Goal: Transaction & Acquisition: Purchase product/service

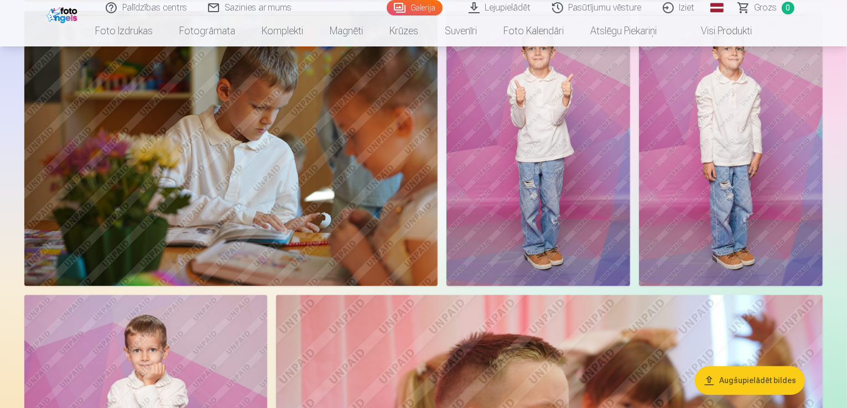
scroll to position [2379, 0]
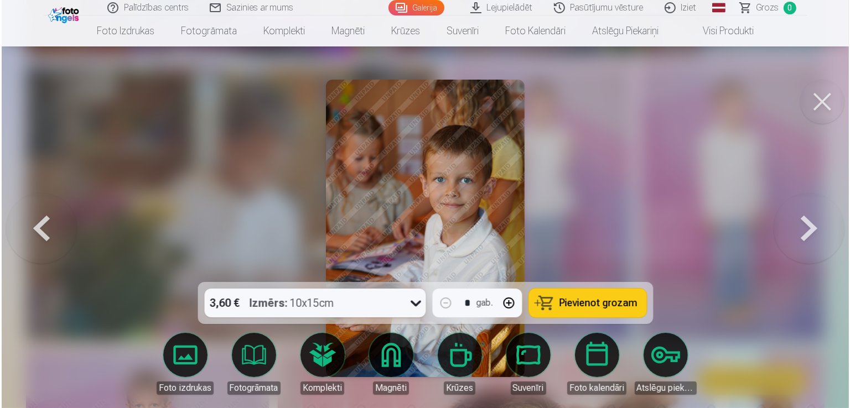
scroll to position [2385, 0]
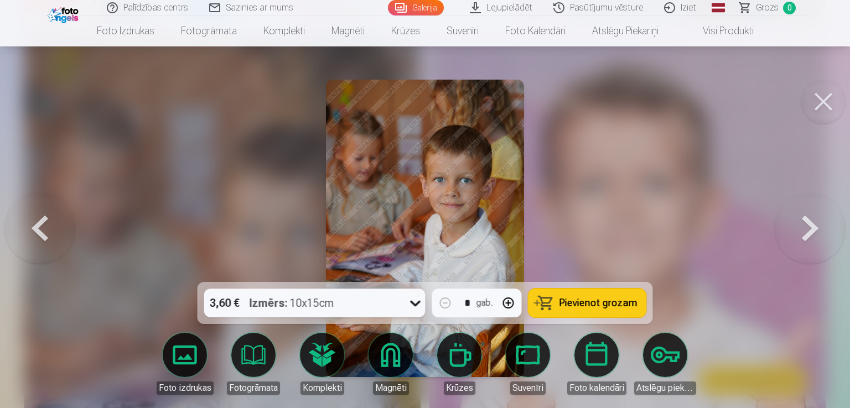
click at [414, 305] on icon at bounding box center [416, 303] width 18 height 18
click at [626, 304] on span "Pievienot grozam" at bounding box center [598, 303] width 78 height 10
click at [38, 235] on button at bounding box center [39, 228] width 71 height 85
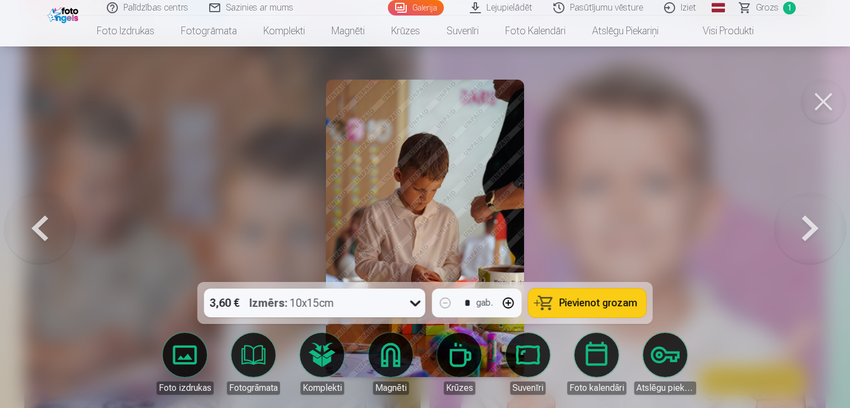
click at [814, 223] on button at bounding box center [810, 228] width 71 height 85
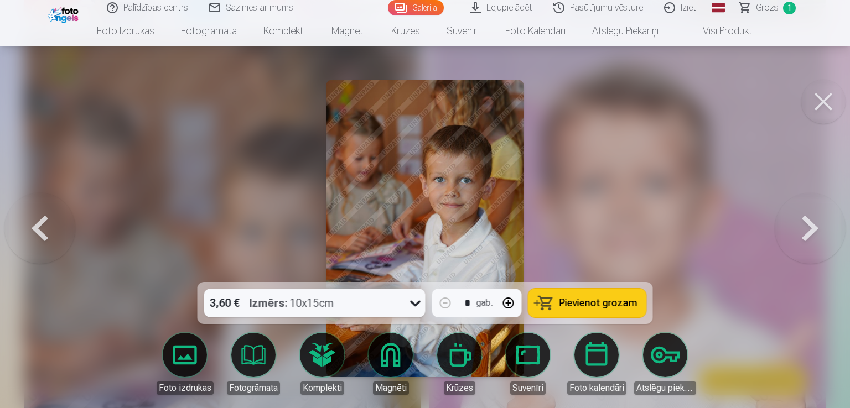
click at [36, 235] on button at bounding box center [39, 228] width 71 height 85
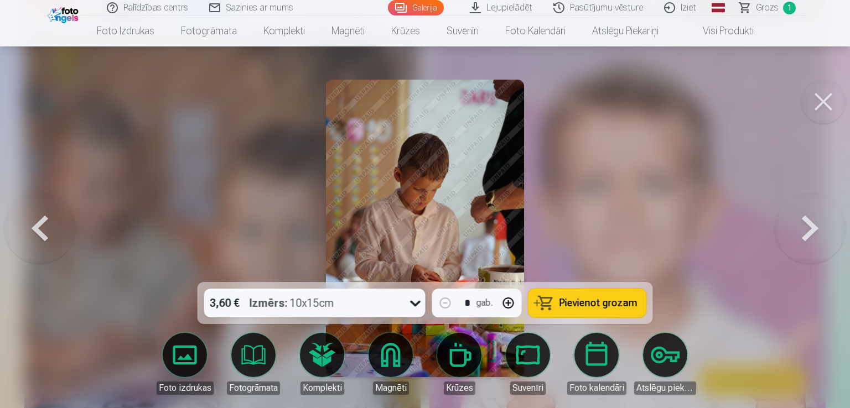
click at [36, 235] on button at bounding box center [39, 228] width 71 height 85
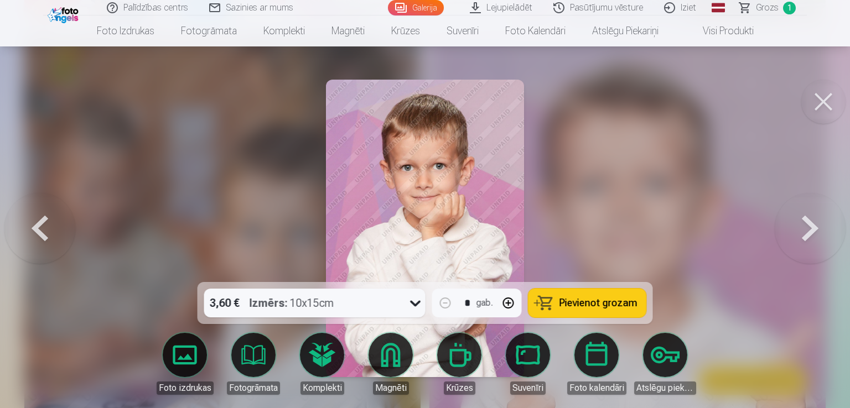
click at [36, 235] on button at bounding box center [39, 228] width 71 height 85
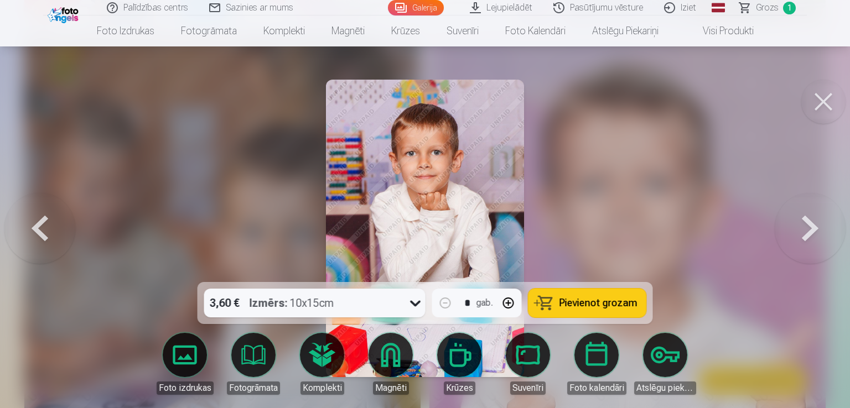
click at [36, 235] on button at bounding box center [39, 228] width 71 height 85
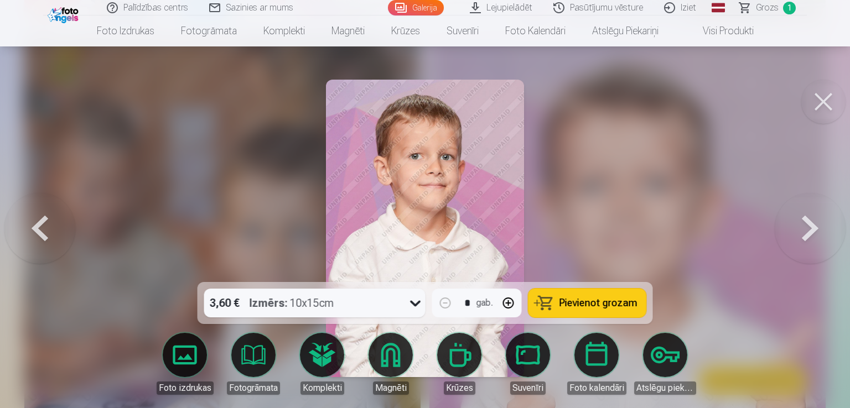
click at [36, 235] on button at bounding box center [39, 228] width 71 height 85
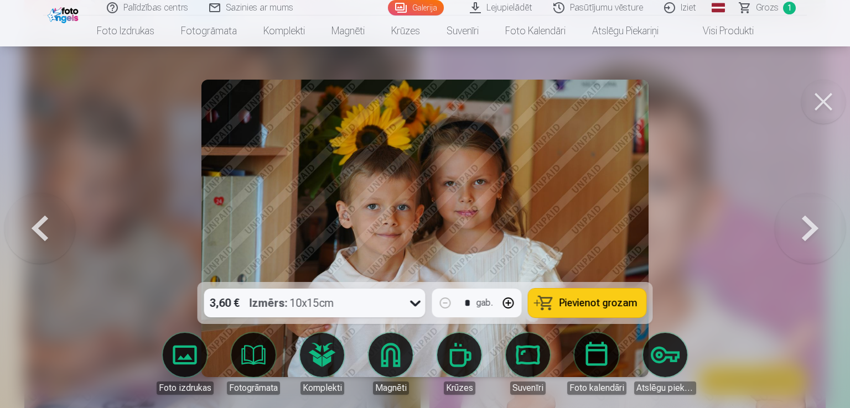
click at [36, 235] on button at bounding box center [39, 228] width 71 height 85
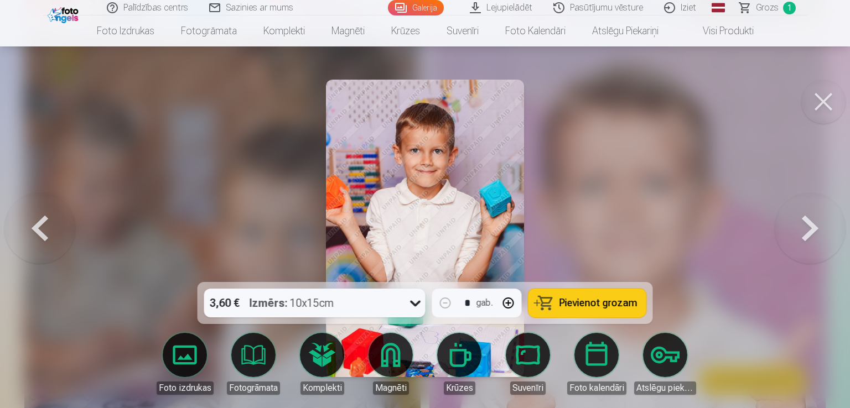
click at [790, 223] on button at bounding box center [810, 228] width 71 height 85
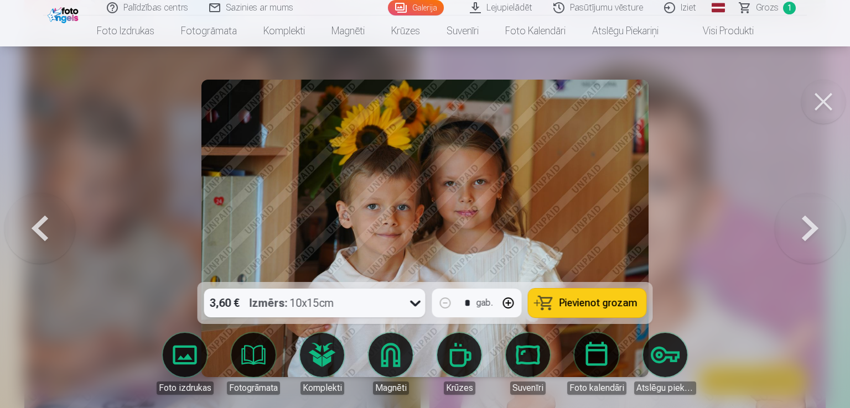
click at [790, 223] on button at bounding box center [810, 228] width 71 height 85
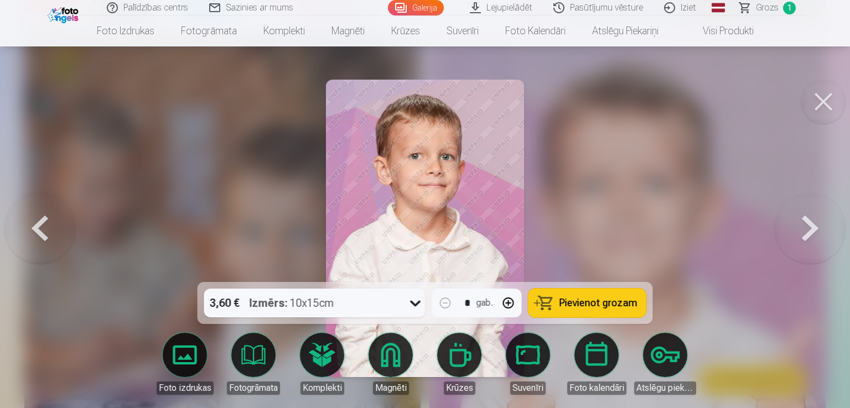
click at [790, 223] on button at bounding box center [810, 228] width 71 height 85
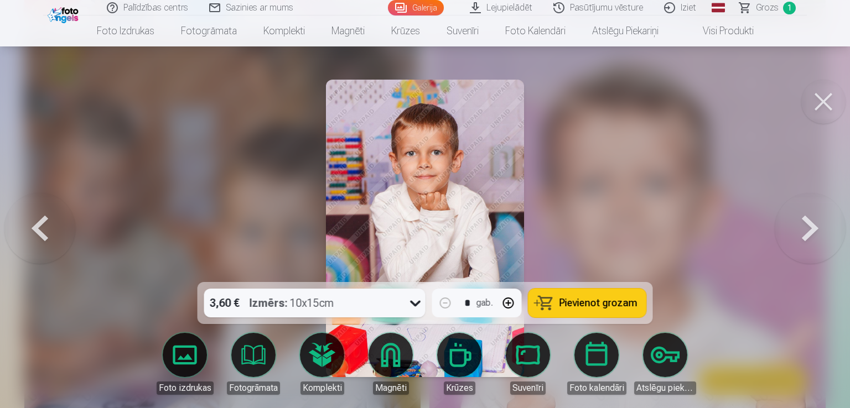
click at [790, 223] on button at bounding box center [810, 228] width 71 height 85
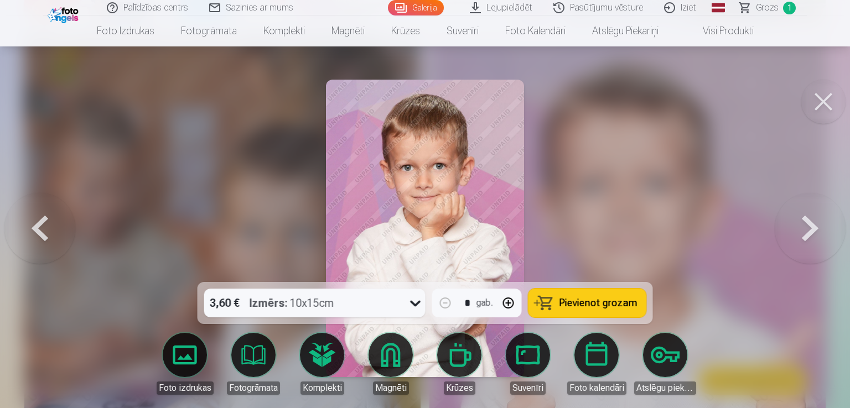
click at [790, 223] on button at bounding box center [810, 228] width 71 height 85
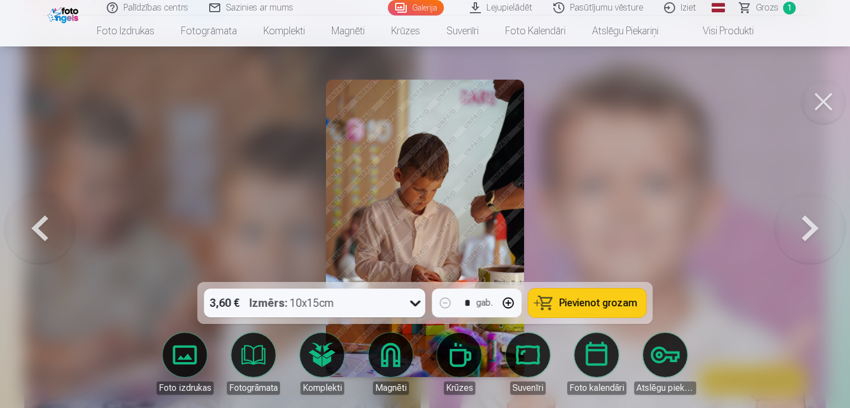
click at [790, 223] on button at bounding box center [810, 228] width 71 height 85
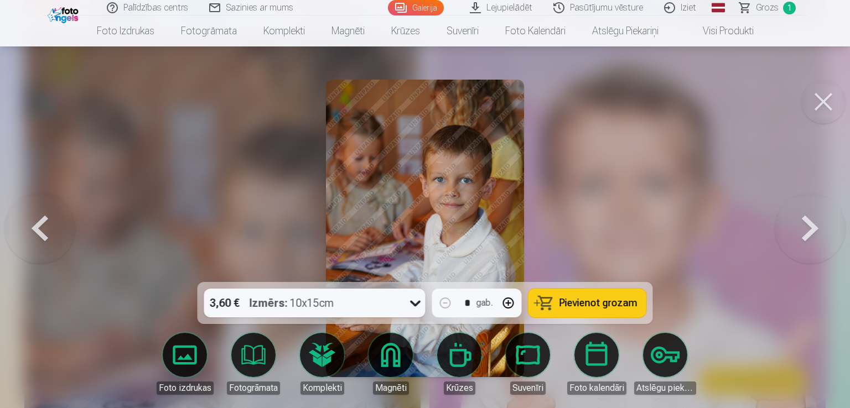
click at [790, 223] on button at bounding box center [810, 228] width 71 height 85
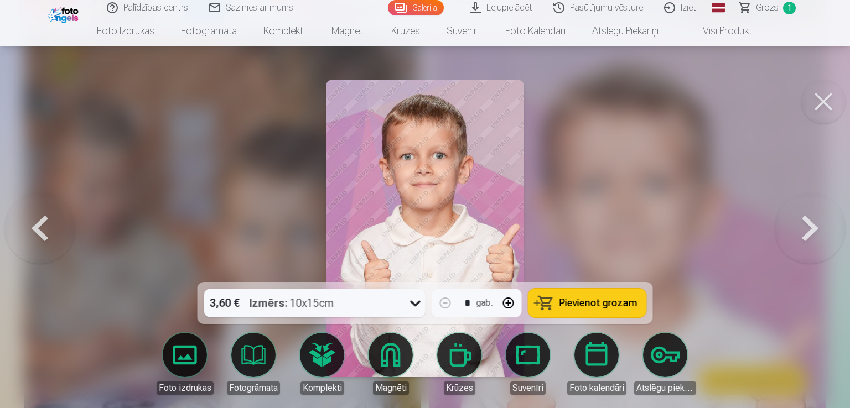
click at [790, 223] on button at bounding box center [810, 228] width 71 height 85
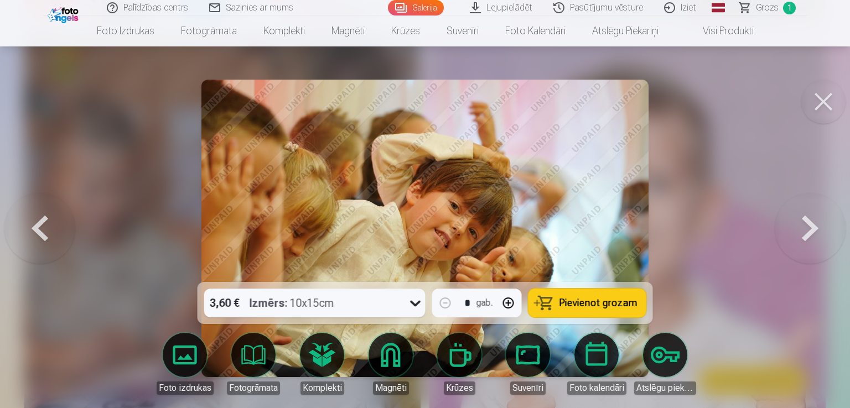
click at [790, 223] on button at bounding box center [810, 228] width 71 height 85
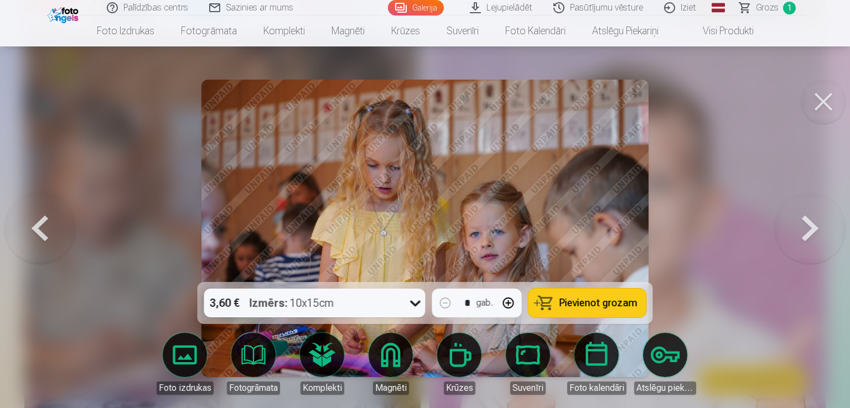
click at [790, 223] on button at bounding box center [810, 228] width 71 height 85
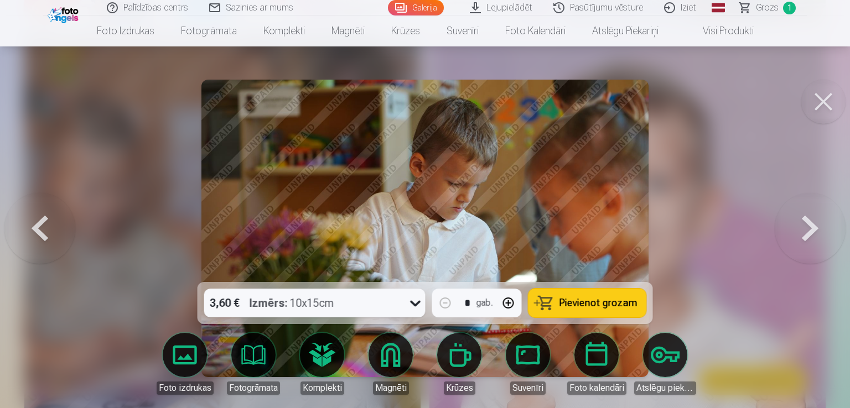
click at [790, 223] on button at bounding box center [810, 228] width 71 height 85
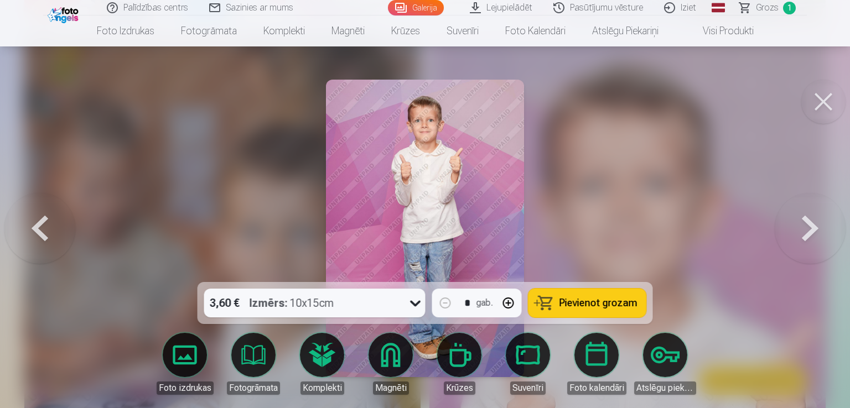
click at [790, 223] on button at bounding box center [810, 228] width 71 height 85
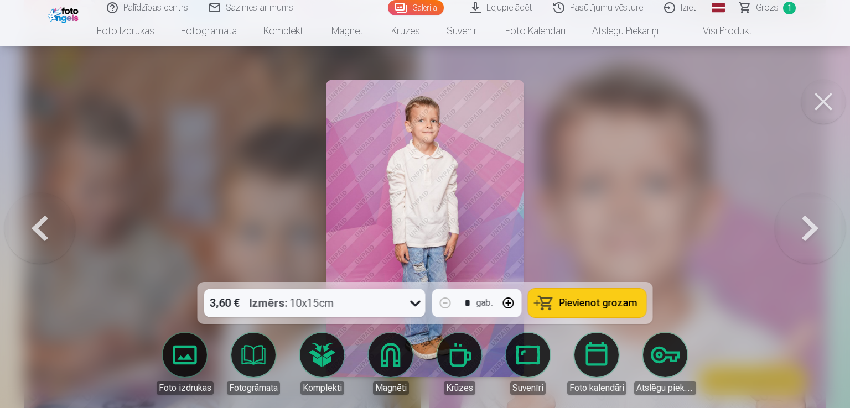
click at [790, 223] on button at bounding box center [810, 228] width 71 height 85
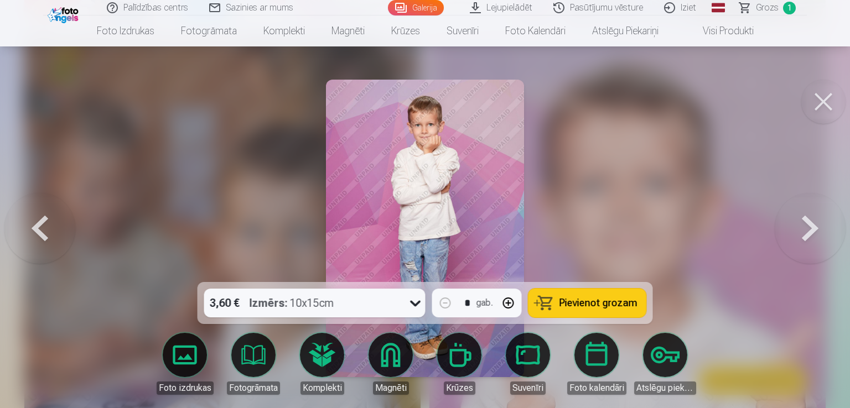
click at [790, 223] on button at bounding box center [810, 228] width 71 height 85
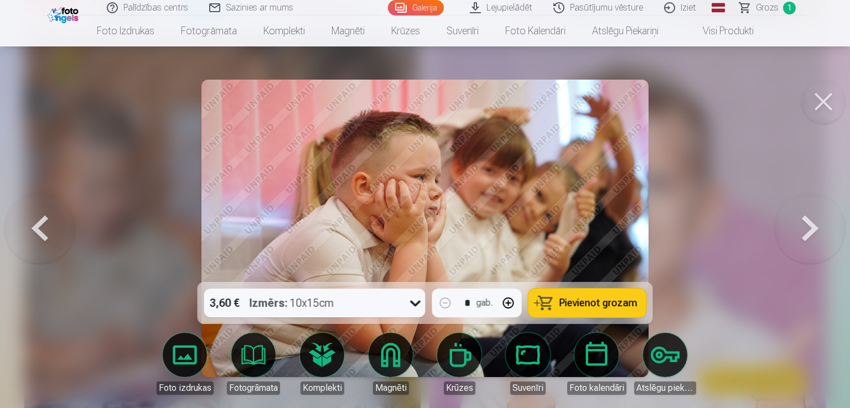
click at [790, 223] on button at bounding box center [810, 228] width 71 height 85
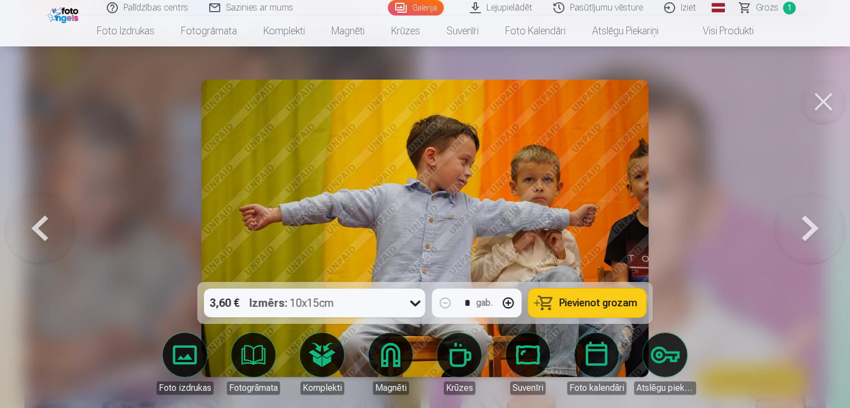
click at [790, 223] on button at bounding box center [810, 228] width 71 height 85
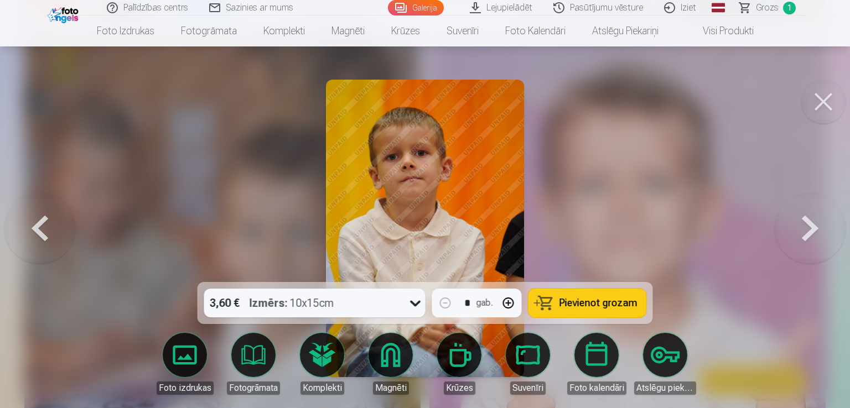
click at [790, 223] on button at bounding box center [810, 228] width 71 height 85
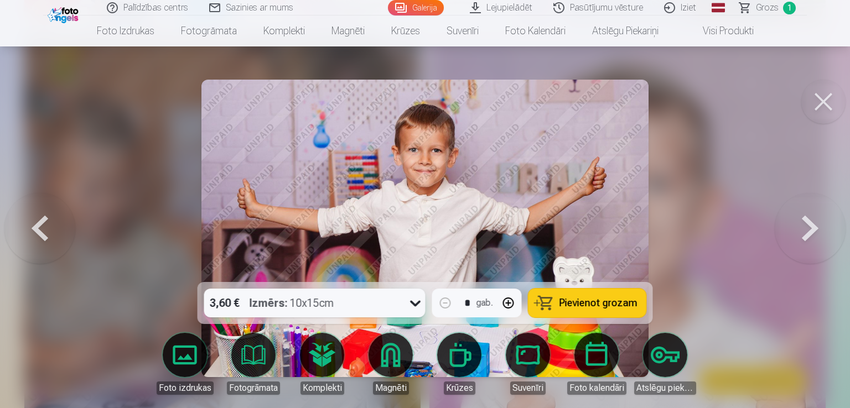
click at [790, 223] on button at bounding box center [810, 228] width 71 height 85
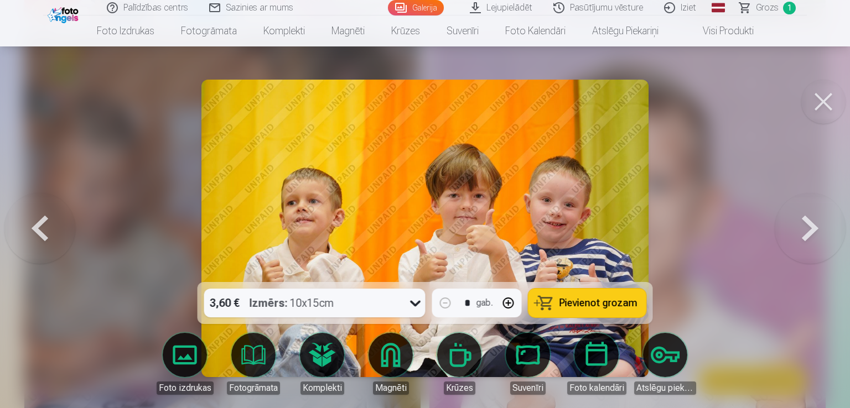
click at [790, 223] on button at bounding box center [810, 228] width 71 height 85
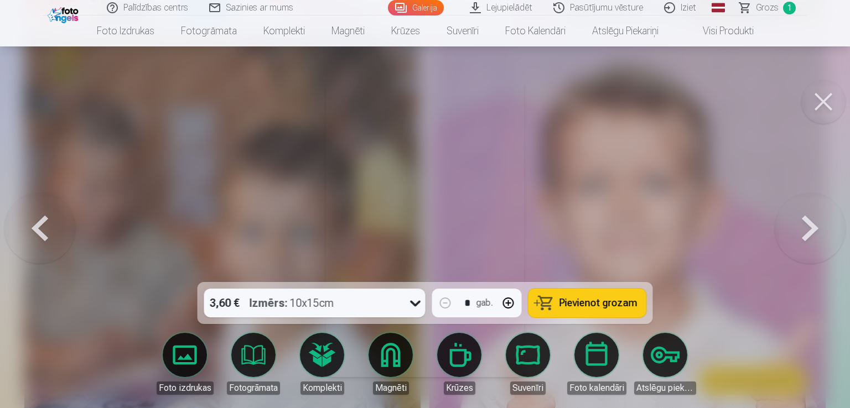
click at [790, 223] on button at bounding box center [810, 228] width 71 height 85
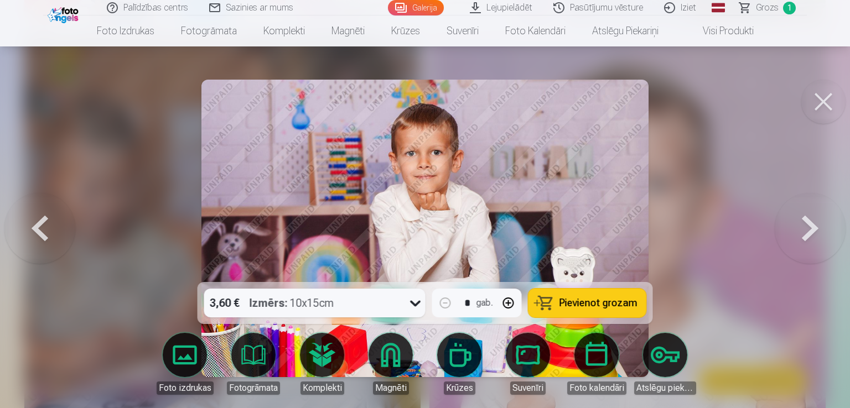
click at [790, 223] on button at bounding box center [810, 228] width 71 height 85
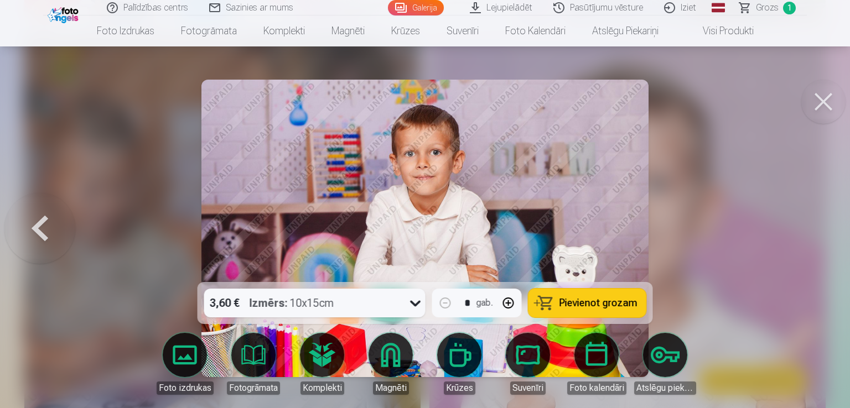
click at [790, 223] on div at bounding box center [425, 204] width 850 height 408
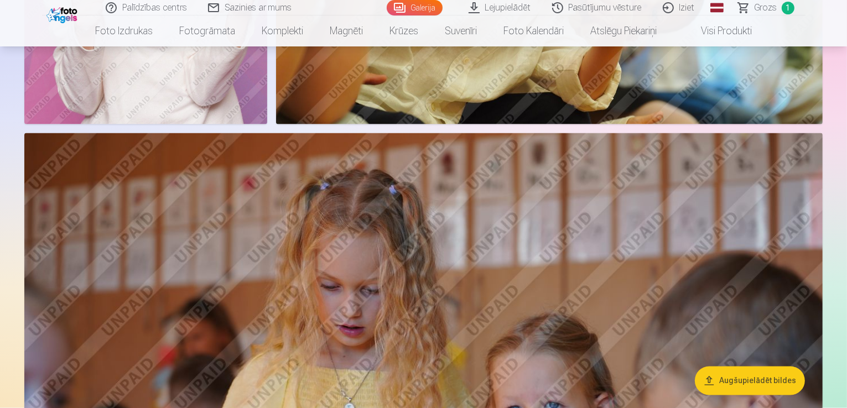
scroll to position [1937, 0]
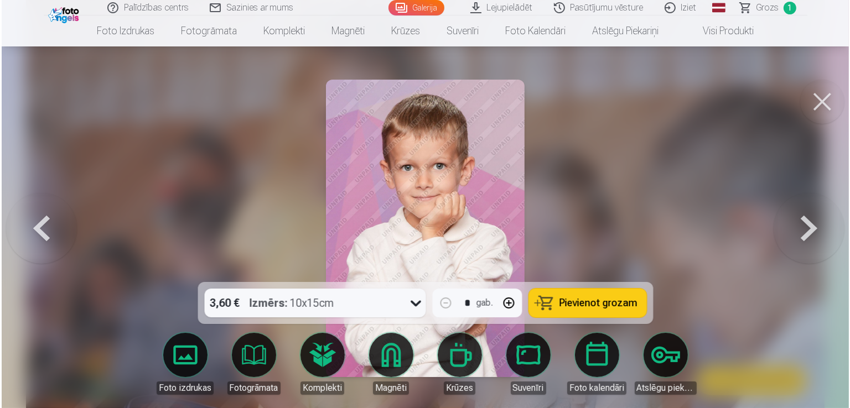
scroll to position [1941, 0]
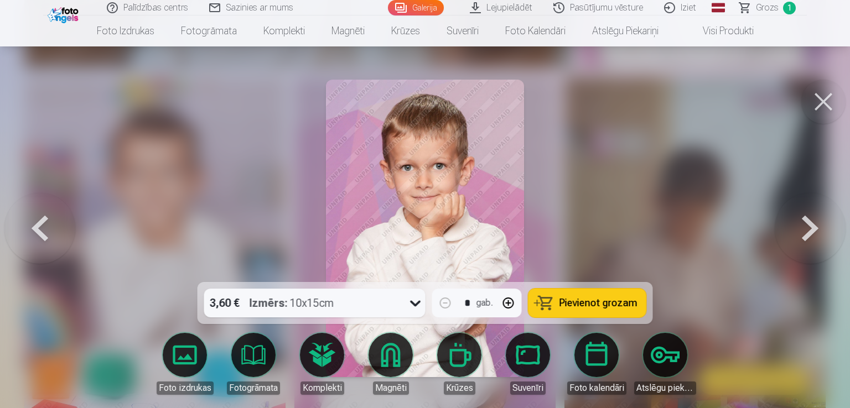
click at [392, 352] on link "Magnēti" at bounding box center [391, 364] width 62 height 62
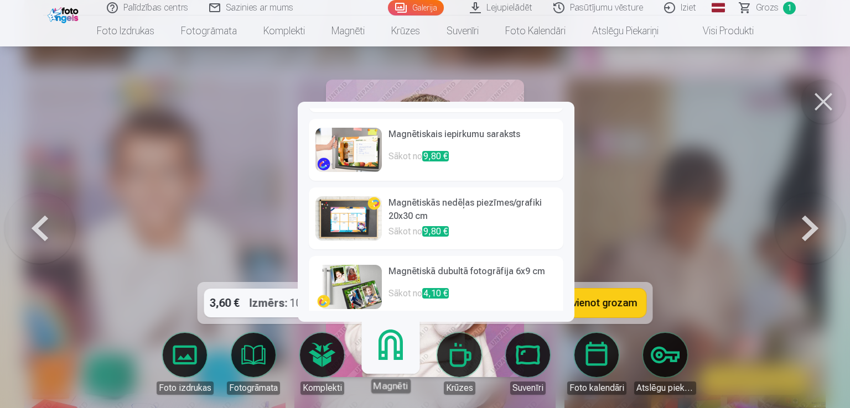
scroll to position [276, 0]
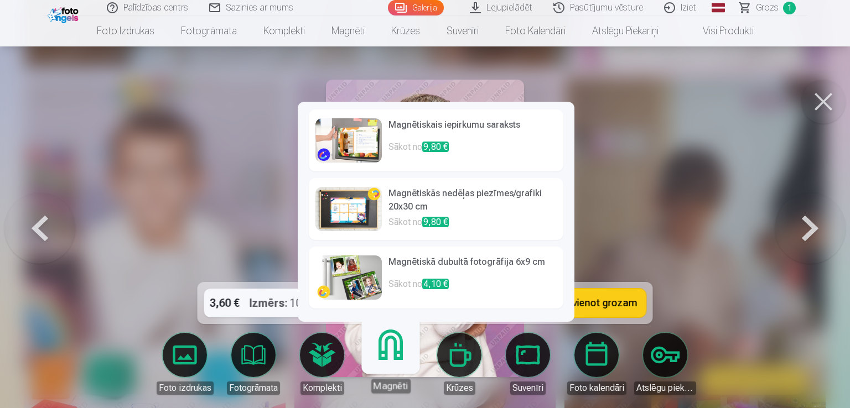
click at [628, 227] on div at bounding box center [425, 204] width 850 height 408
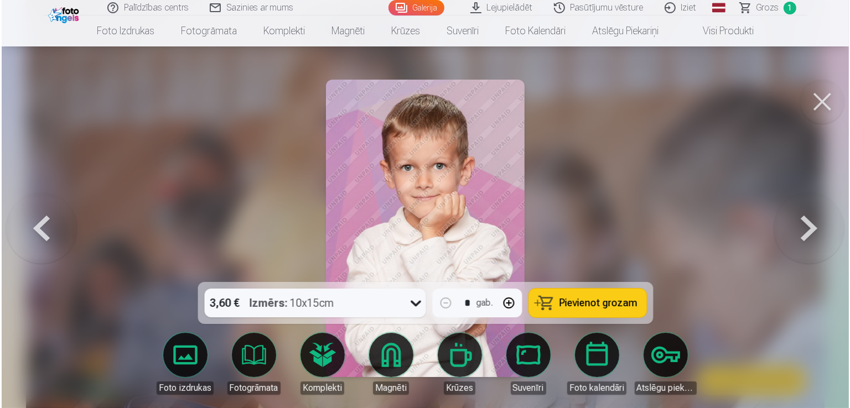
scroll to position [1941, 0]
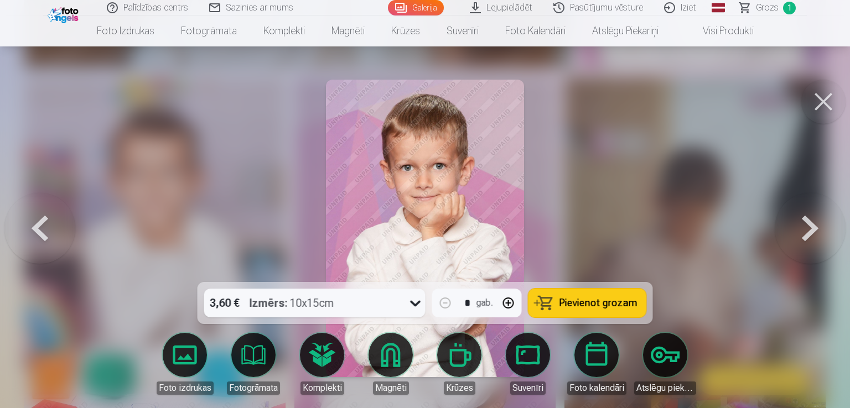
click at [363, 302] on div "3,60 € Izmērs : 10x15cm" at bounding box center [304, 303] width 200 height 29
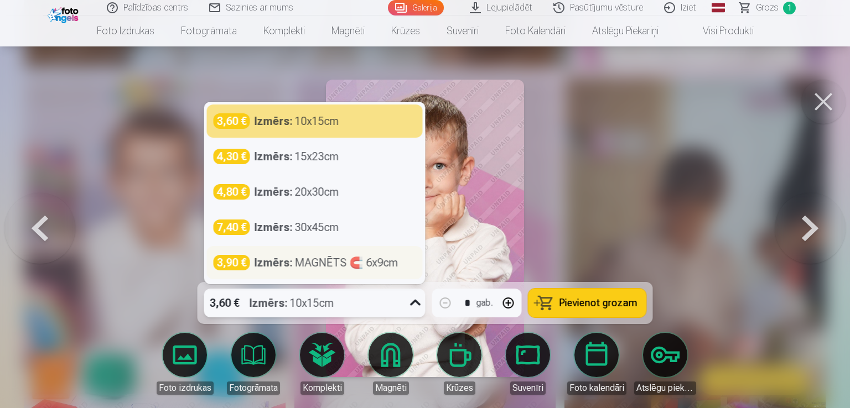
click at [354, 267] on div "Izmērs : MAGNĒTS 🧲 6x9cm" at bounding box center [327, 262] width 144 height 15
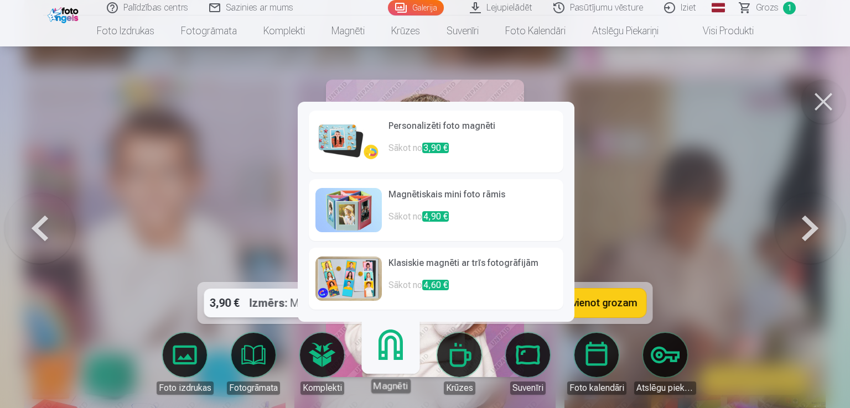
click at [394, 359] on link "Magnēti" at bounding box center [390, 359] width 68 height 68
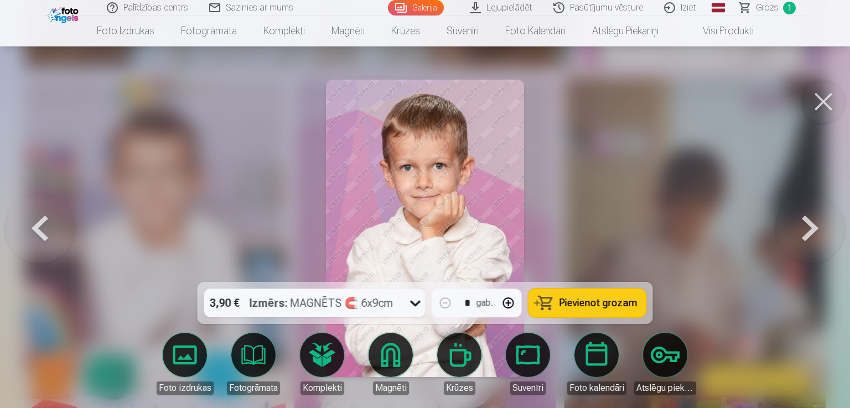
click at [608, 7] on link "Pasūtījumu vēsture" at bounding box center [598, 7] width 111 height 15
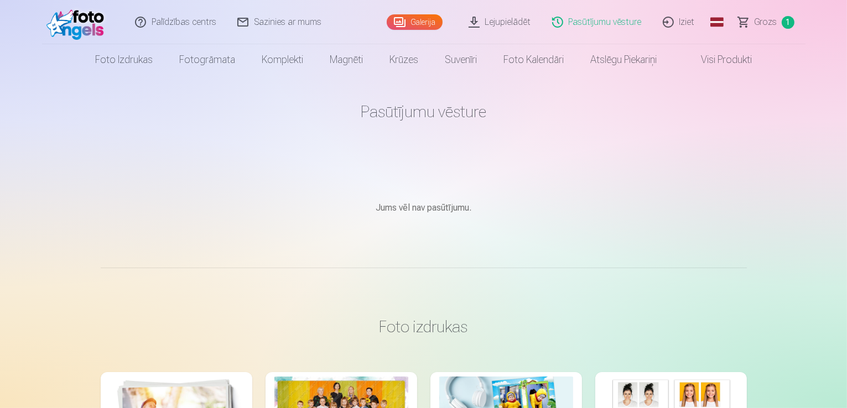
click at [589, 29] on link "Pasūtījumu vēsture" at bounding box center [597, 22] width 111 height 44
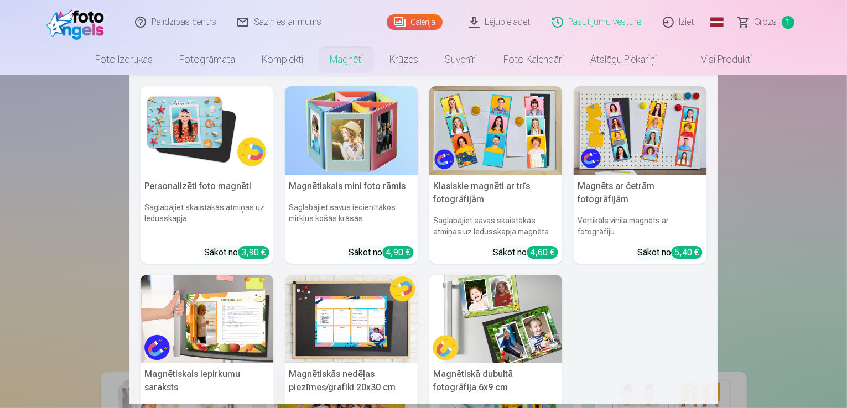
click at [343, 66] on link "Magnēti" at bounding box center [346, 59] width 60 height 31
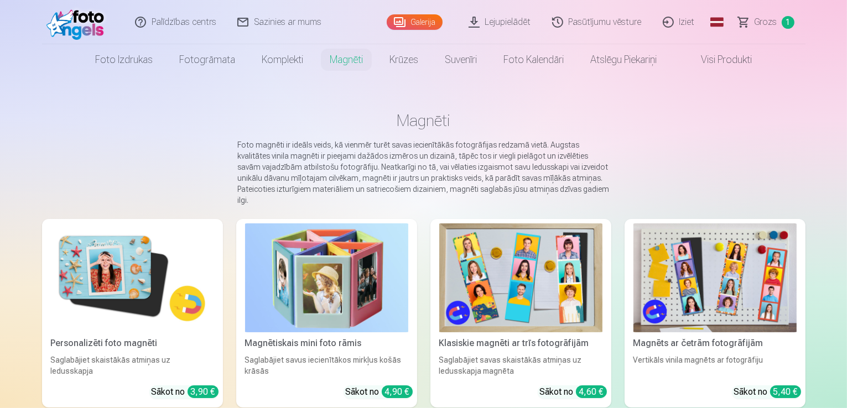
click at [148, 283] on img at bounding box center [132, 278] width 163 height 109
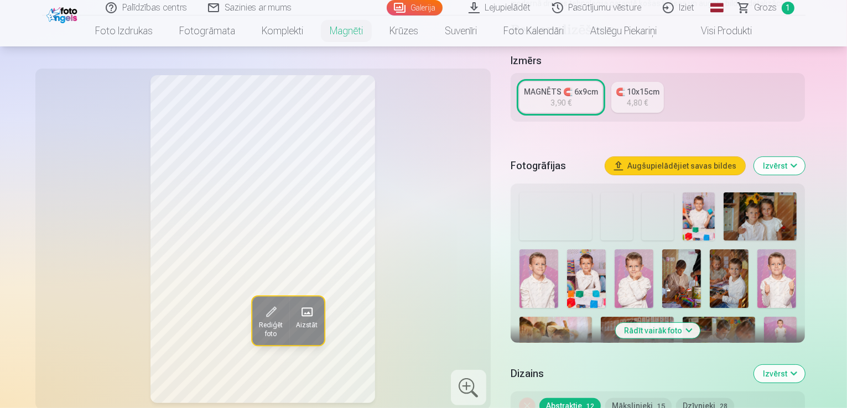
scroll to position [221, 0]
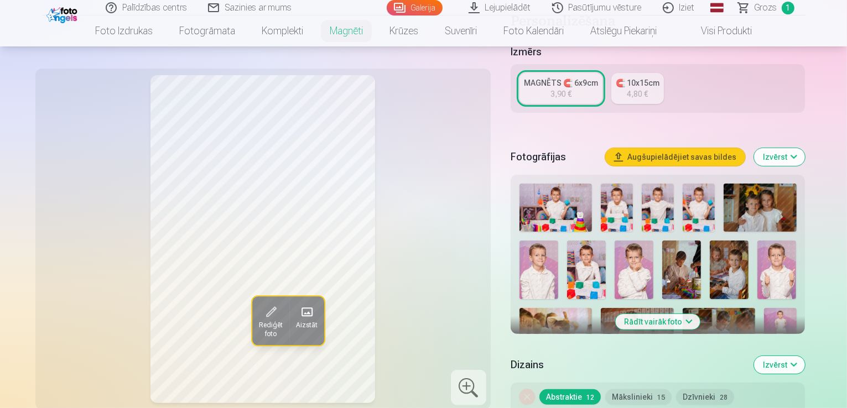
click at [659, 77] on div "🧲 10x15cm" at bounding box center [638, 82] width 44 height 11
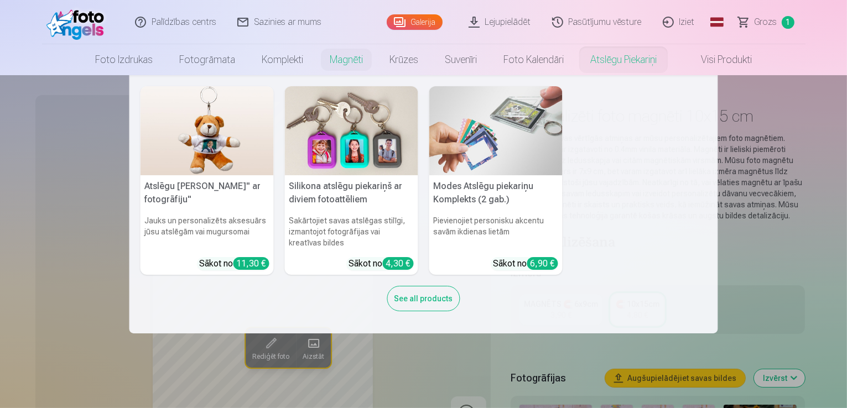
click at [744, 217] on nav "Atslēgu piekariņš Lācītis" ar fotogrāfiju" Jauks un personalizēts aksesuārs jūs…" at bounding box center [423, 204] width 847 height 258
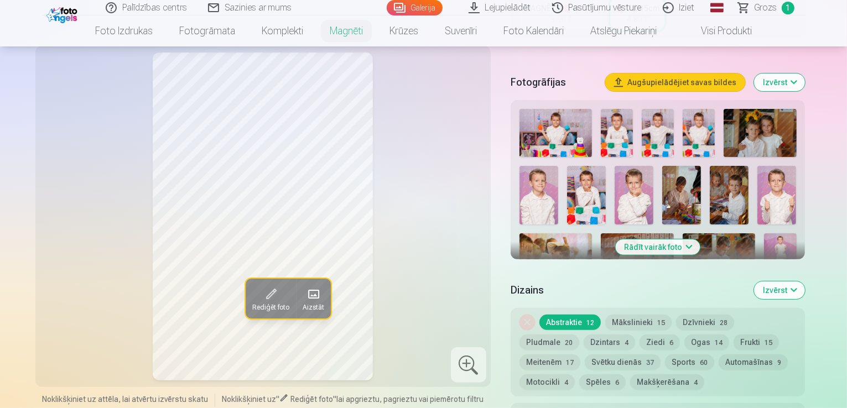
scroll to position [277, 0]
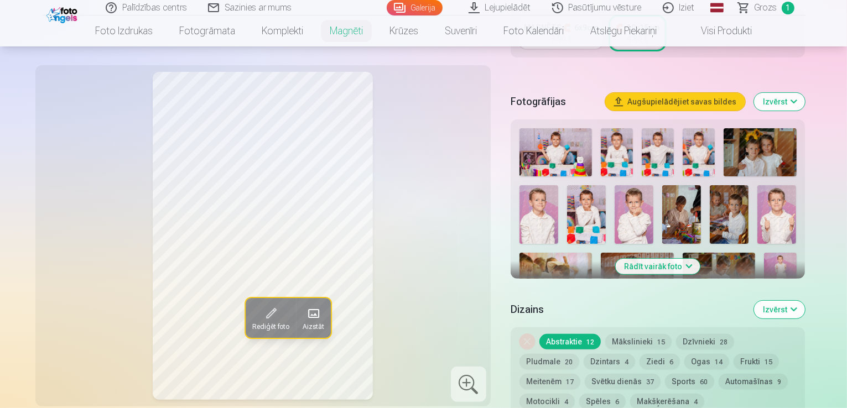
click at [615, 202] on img at bounding box center [634, 214] width 39 height 58
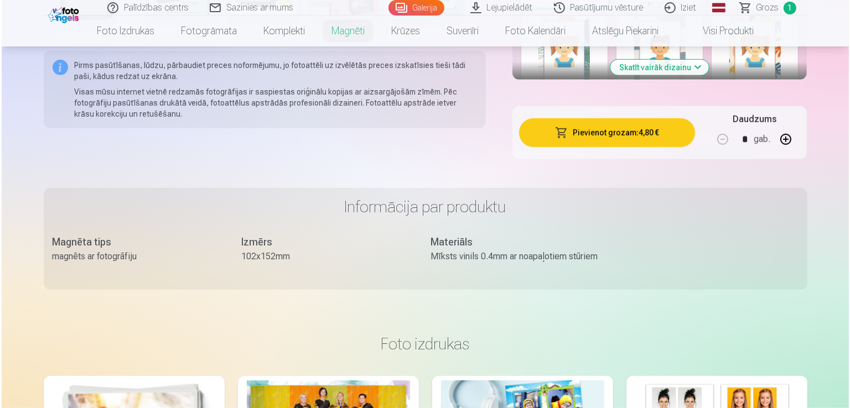
scroll to position [775, 0]
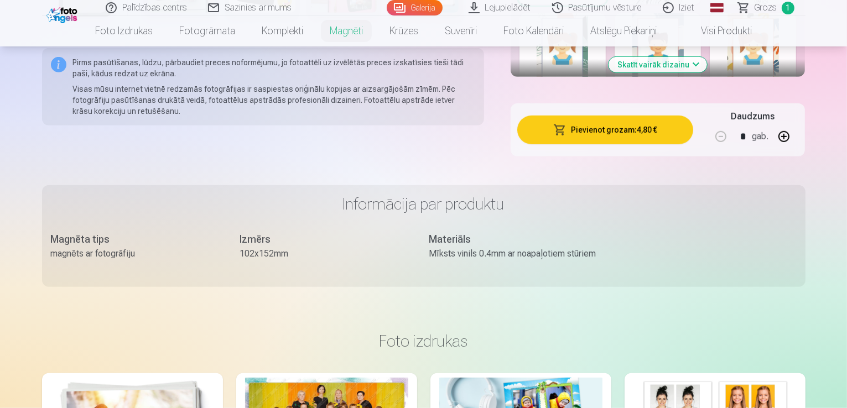
click at [655, 116] on button "Pievienot grozam : 4,80 €" at bounding box center [605, 130] width 177 height 29
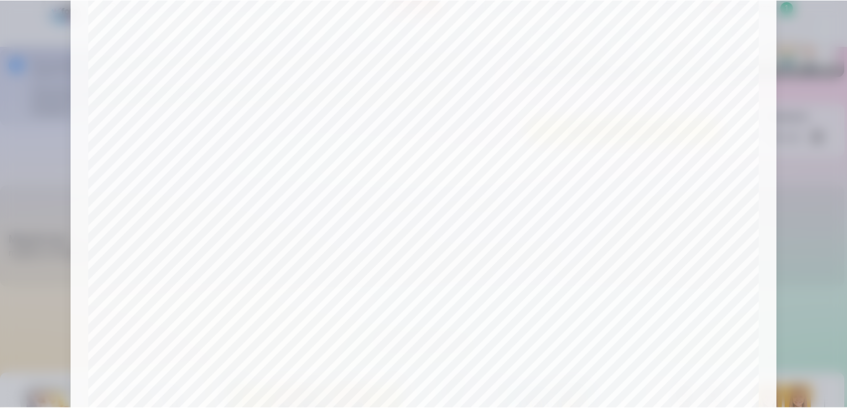
scroll to position [388, 0]
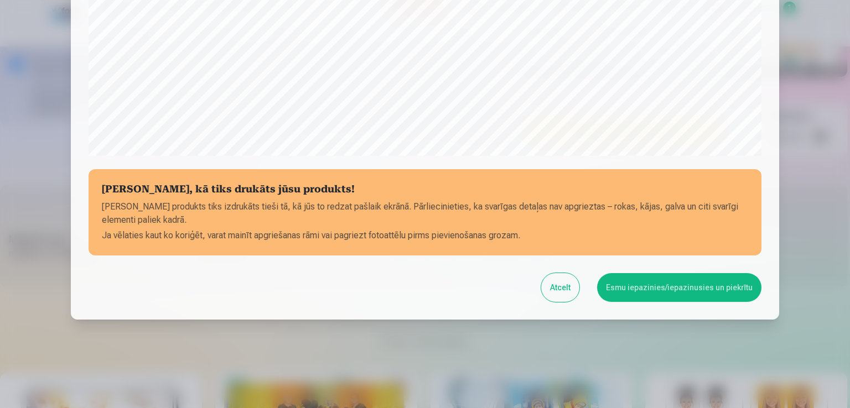
click at [677, 294] on button "Esmu iepazinies/iepazinusies un piekrītu" at bounding box center [679, 287] width 164 height 29
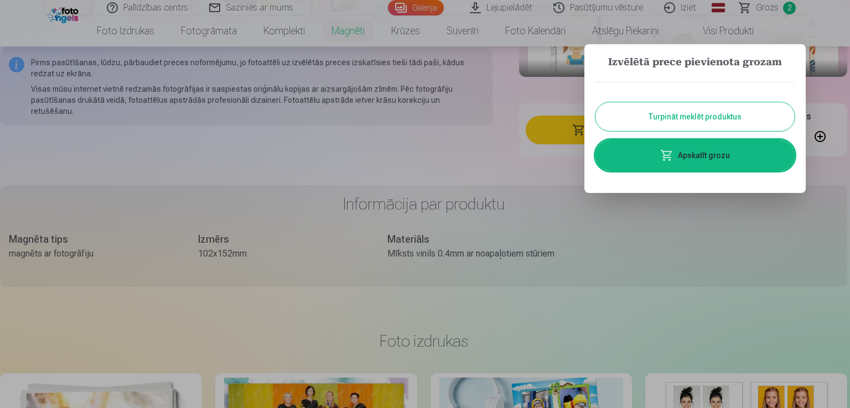
click at [702, 163] on link "Apskatīt grozu" at bounding box center [694, 155] width 199 height 31
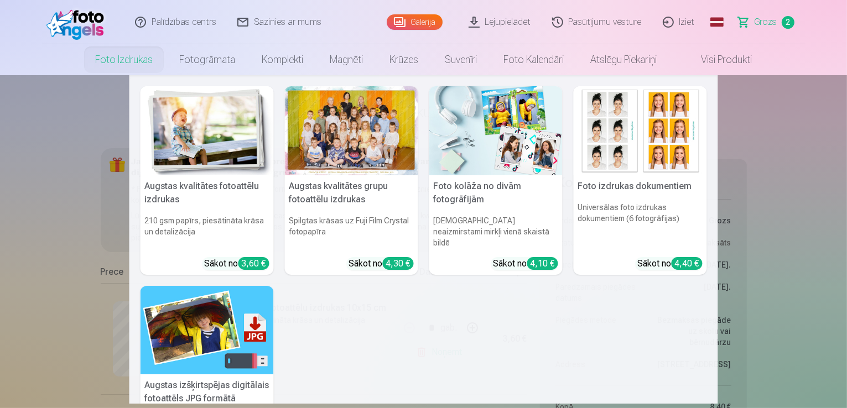
click at [143, 58] on link "Foto izdrukas" at bounding box center [124, 59] width 84 height 31
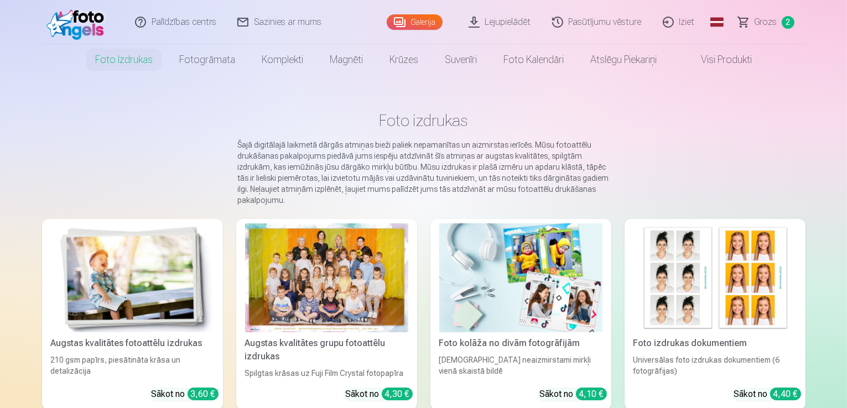
click at [308, 283] on div at bounding box center [326, 278] width 163 height 109
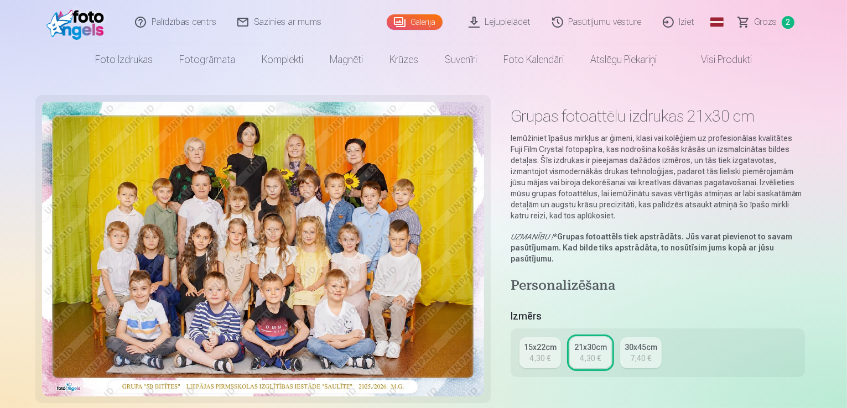
click at [551, 353] on div "4,30 €" at bounding box center [540, 358] width 21 height 11
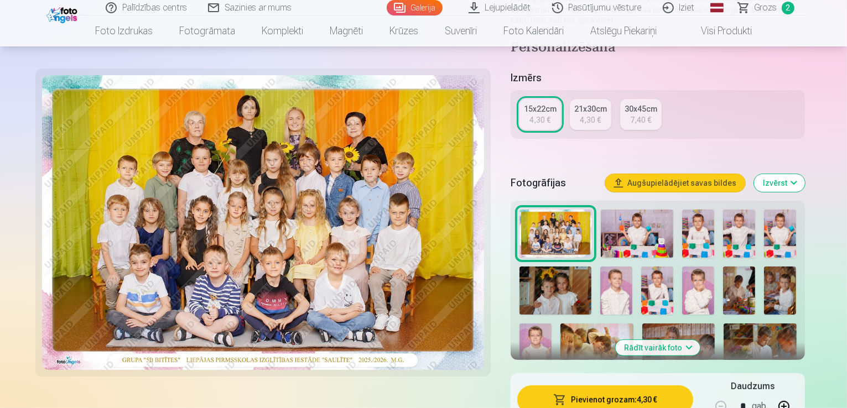
scroll to position [221, 0]
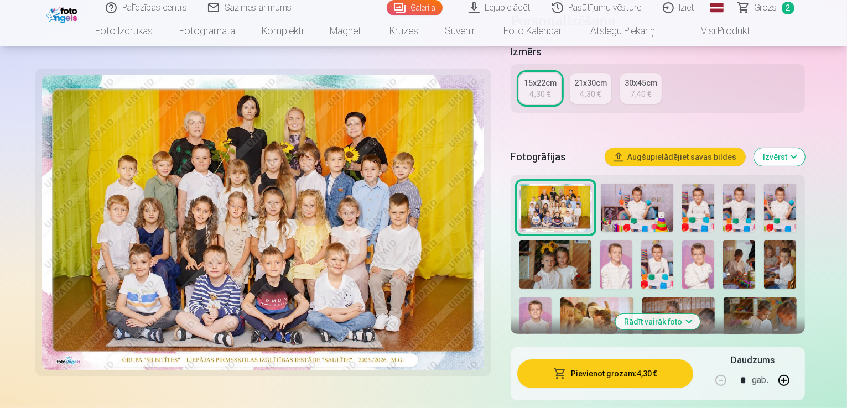
click at [601, 89] on div "4,30 €" at bounding box center [590, 94] width 21 height 11
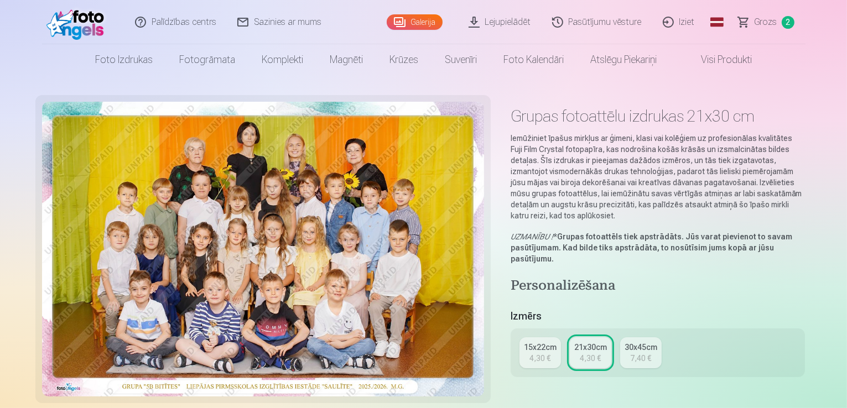
click at [557, 342] on div "15x22cm" at bounding box center [540, 347] width 33 height 11
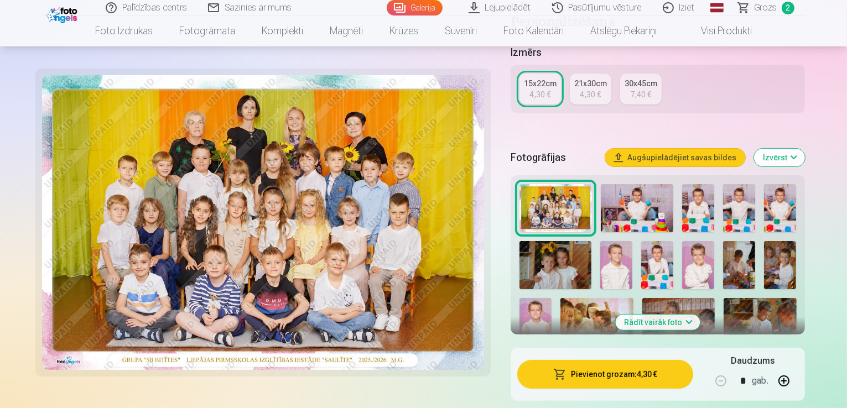
scroll to position [221, 0]
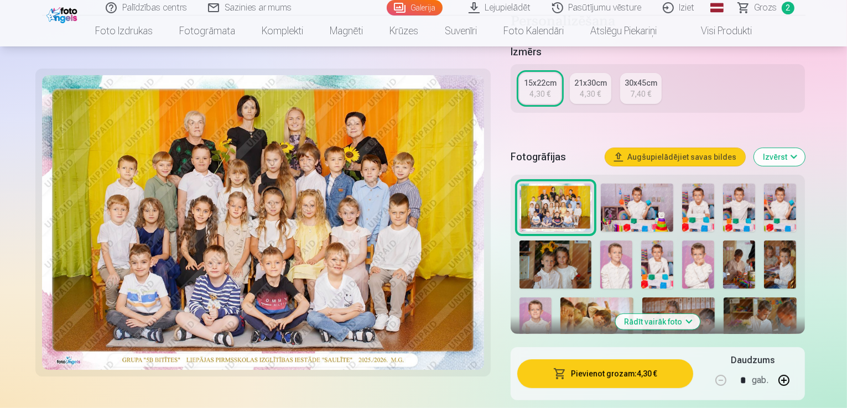
click at [590, 77] on div "21x30cm" at bounding box center [590, 82] width 33 height 11
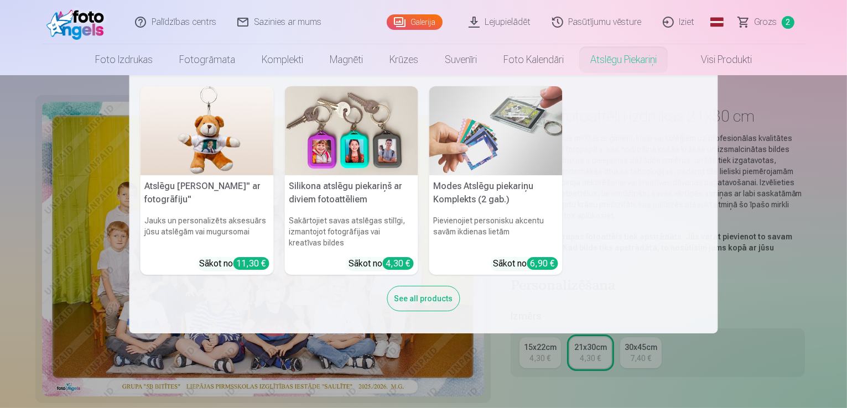
click at [783, 190] on nav "Atslēgu piekariņš Lācītis" ar fotogrāfiju" Jauks un personalizēts aksesuārs jūs…" at bounding box center [423, 204] width 847 height 258
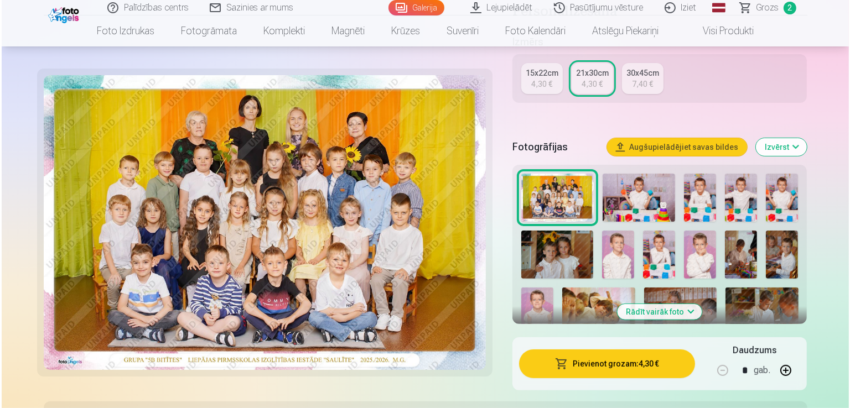
scroll to position [332, 0]
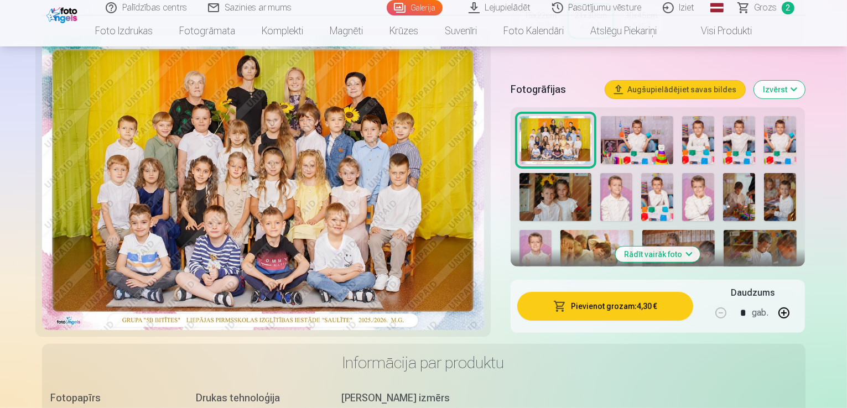
click at [688, 292] on button "Pievienot grozam : 4,30 €" at bounding box center [605, 306] width 177 height 29
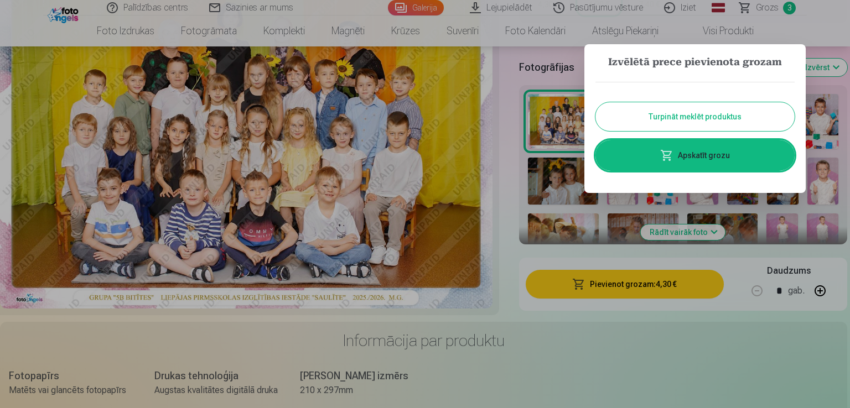
click at [733, 162] on link "Apskatīt grozu" at bounding box center [694, 155] width 199 height 31
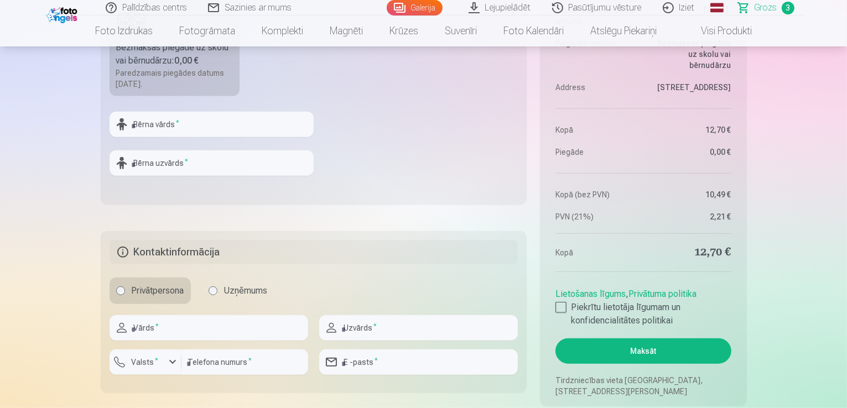
scroll to position [719, 0]
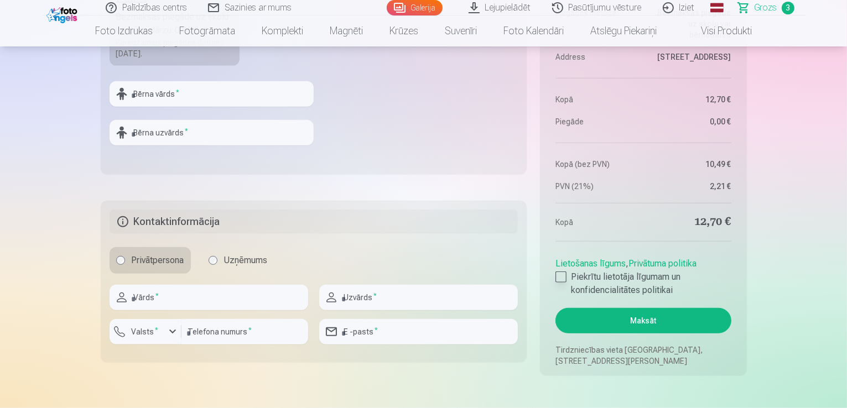
click at [559, 274] on div at bounding box center [561, 277] width 11 height 11
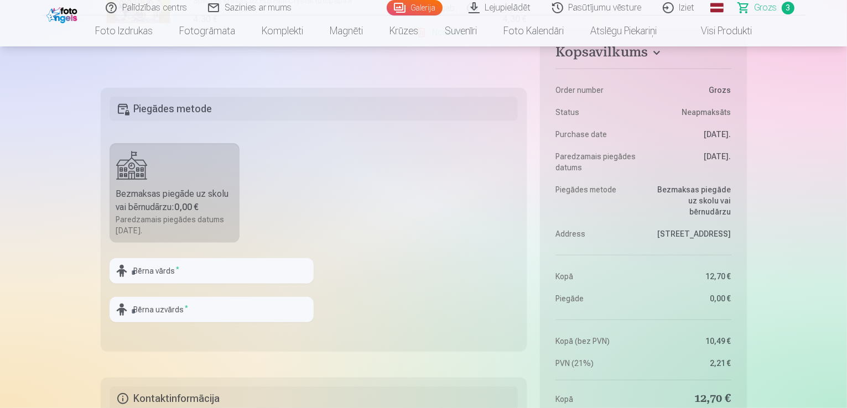
scroll to position [775, 0]
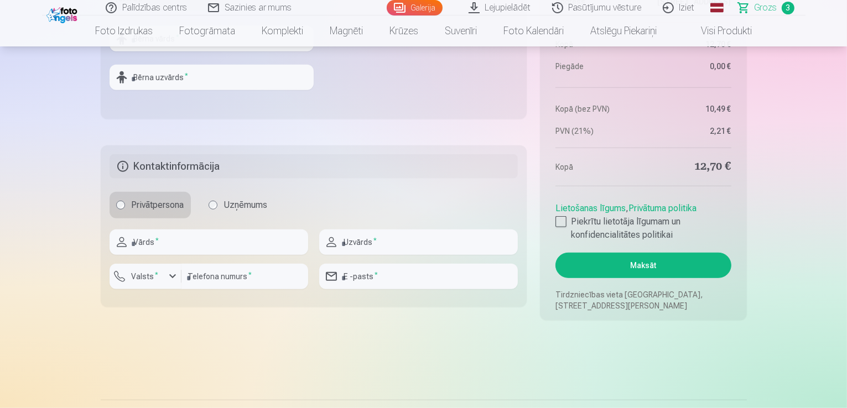
click at [617, 277] on button "Maksāt" at bounding box center [643, 265] width 175 height 25
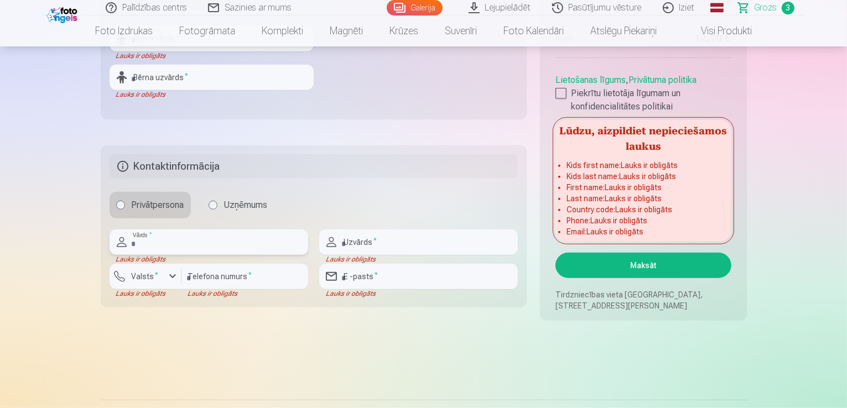
click at [257, 237] on input "text" at bounding box center [209, 242] width 199 height 25
type input "*********"
type input "******"
type input "********"
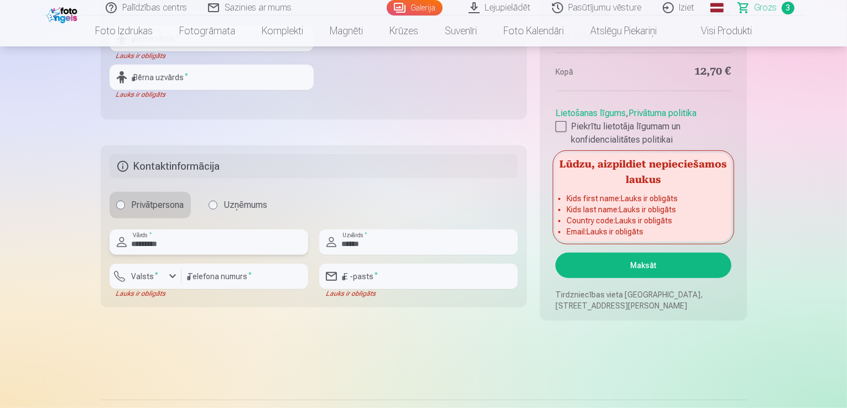
click at [274, 235] on input "*********" at bounding box center [209, 242] width 199 height 25
type input "**********"
click at [385, 281] on input "email" at bounding box center [418, 276] width 199 height 25
type input "**********"
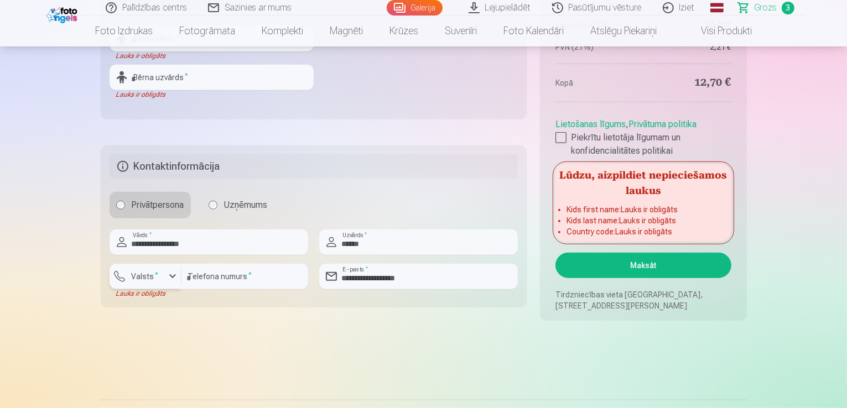
click at [157, 278] on label "Valsts *" at bounding box center [145, 276] width 36 height 11
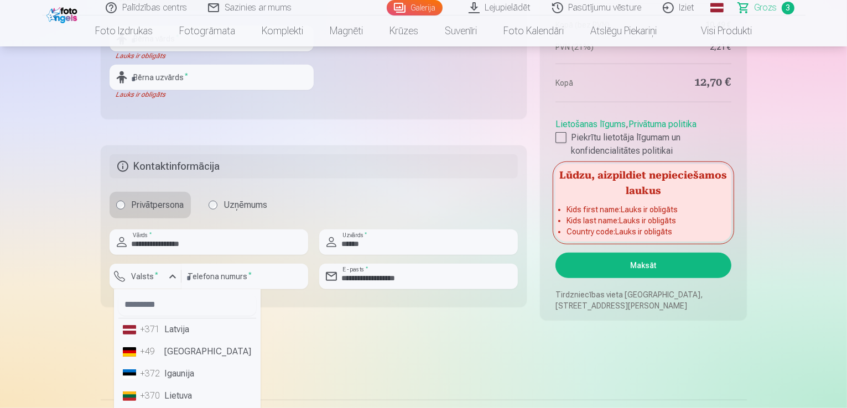
click at [166, 328] on li "+371 Latvija" at bounding box center [187, 330] width 138 height 22
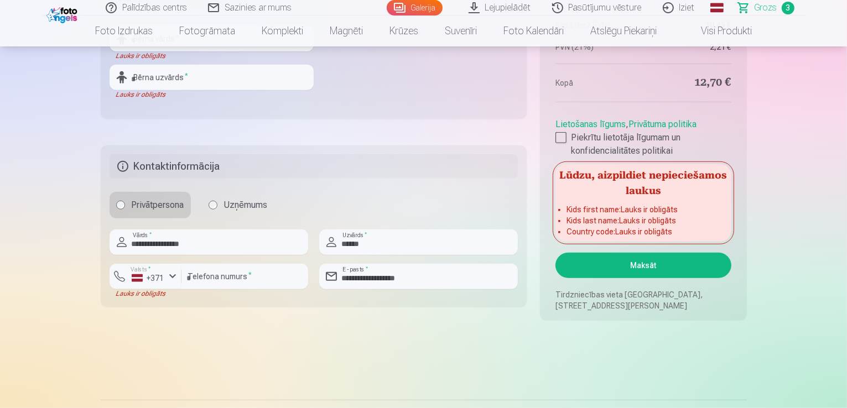
click at [652, 274] on button "Maksāt" at bounding box center [643, 265] width 175 height 25
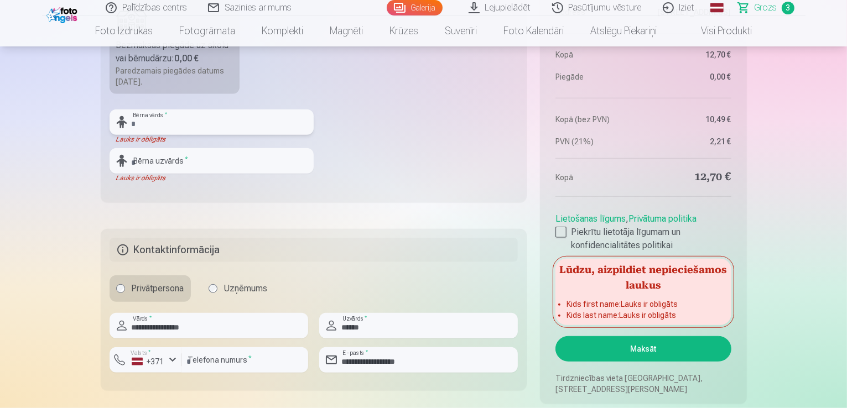
scroll to position [553, 0]
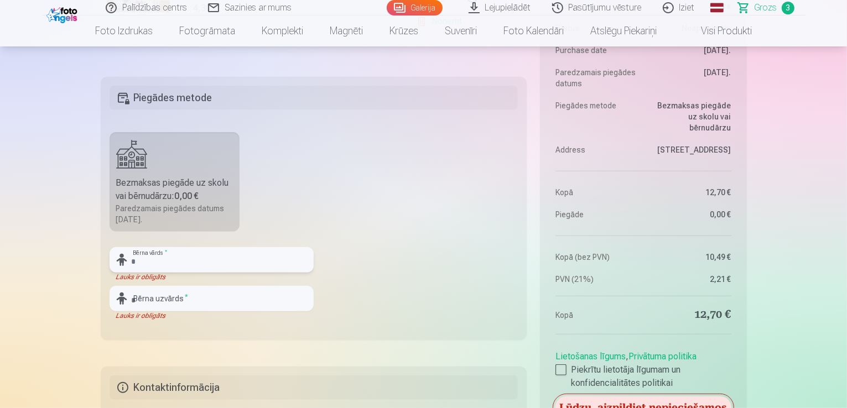
click at [262, 257] on input "text" at bounding box center [212, 259] width 204 height 25
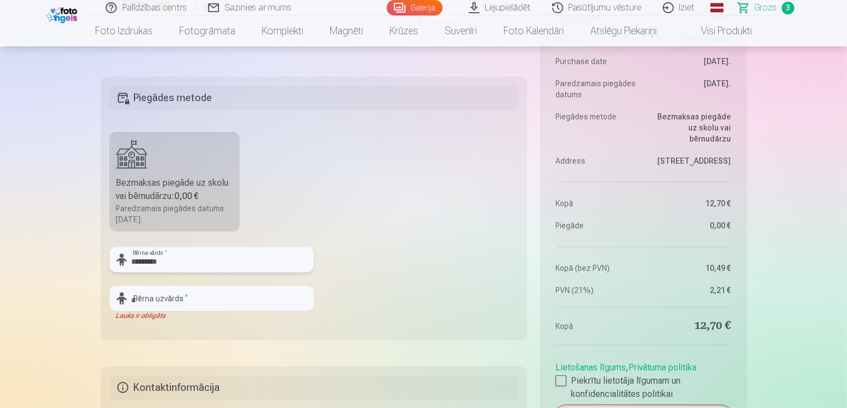
type input "*********"
click at [259, 297] on input "text" at bounding box center [212, 298] width 204 height 25
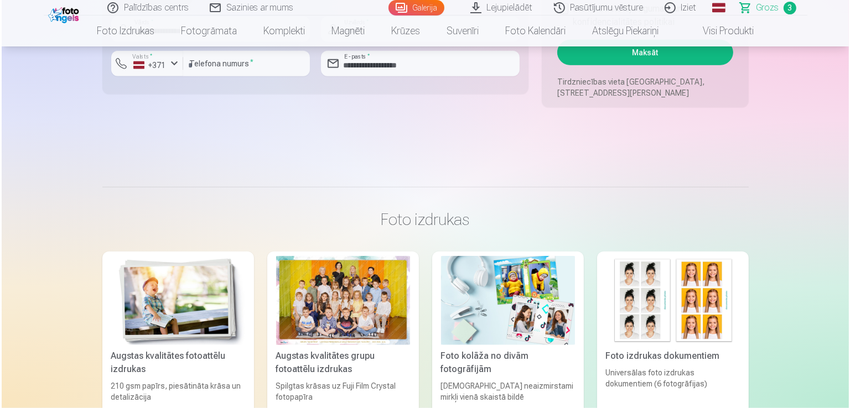
scroll to position [885, 0]
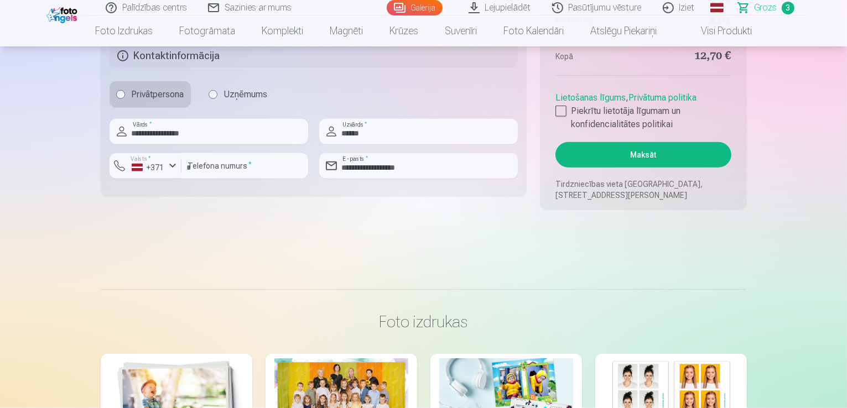
type input "****"
click at [604, 163] on button "Maksāt" at bounding box center [643, 154] width 175 height 25
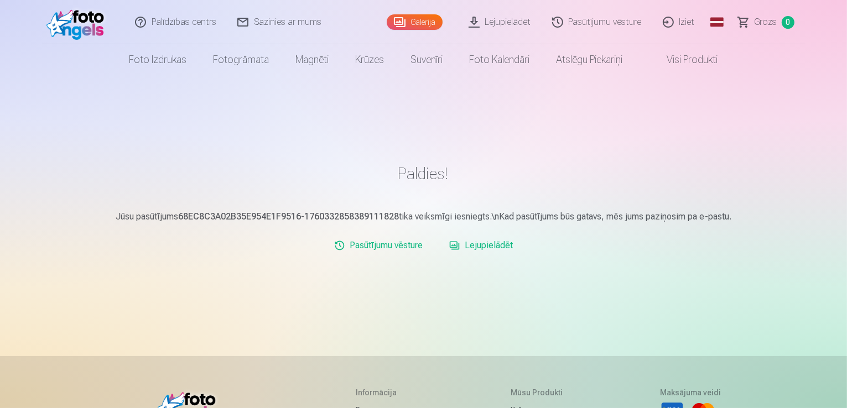
click at [677, 26] on link "Iziet" at bounding box center [679, 22] width 53 height 44
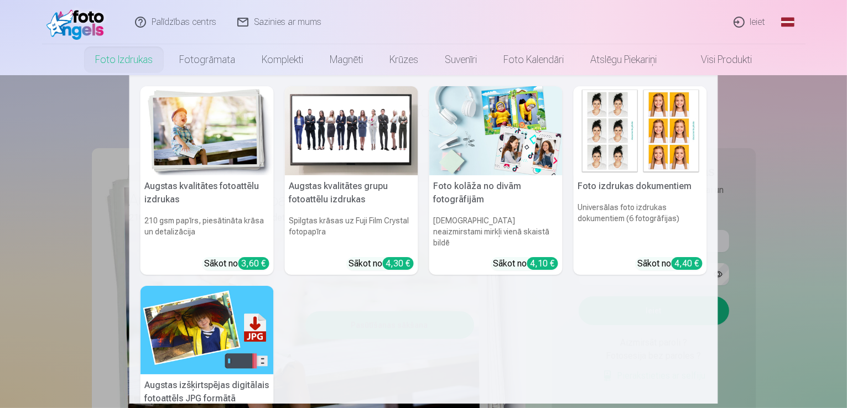
click at [806, 179] on nav "Augstas kvalitātes fotoattēlu izdrukas 210 gsm papīrs, piesātināta krāsa un det…" at bounding box center [423, 239] width 847 height 329
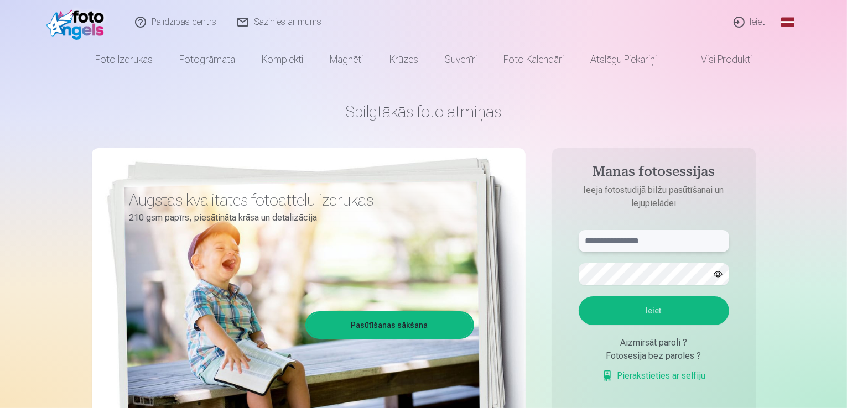
click at [629, 235] on input "text" at bounding box center [654, 241] width 151 height 22
